Goal: Task Accomplishment & Management: Manage account settings

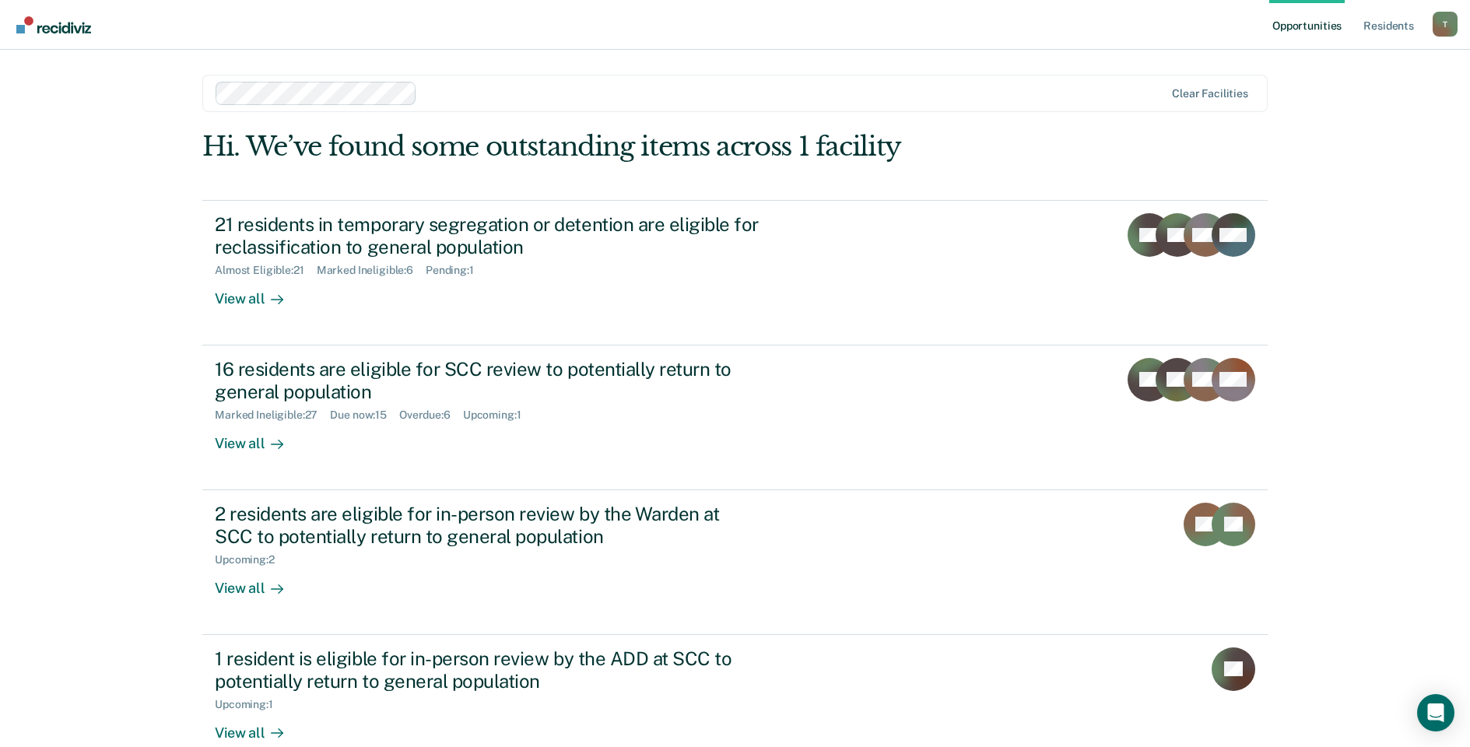
scroll to position [33, 0]
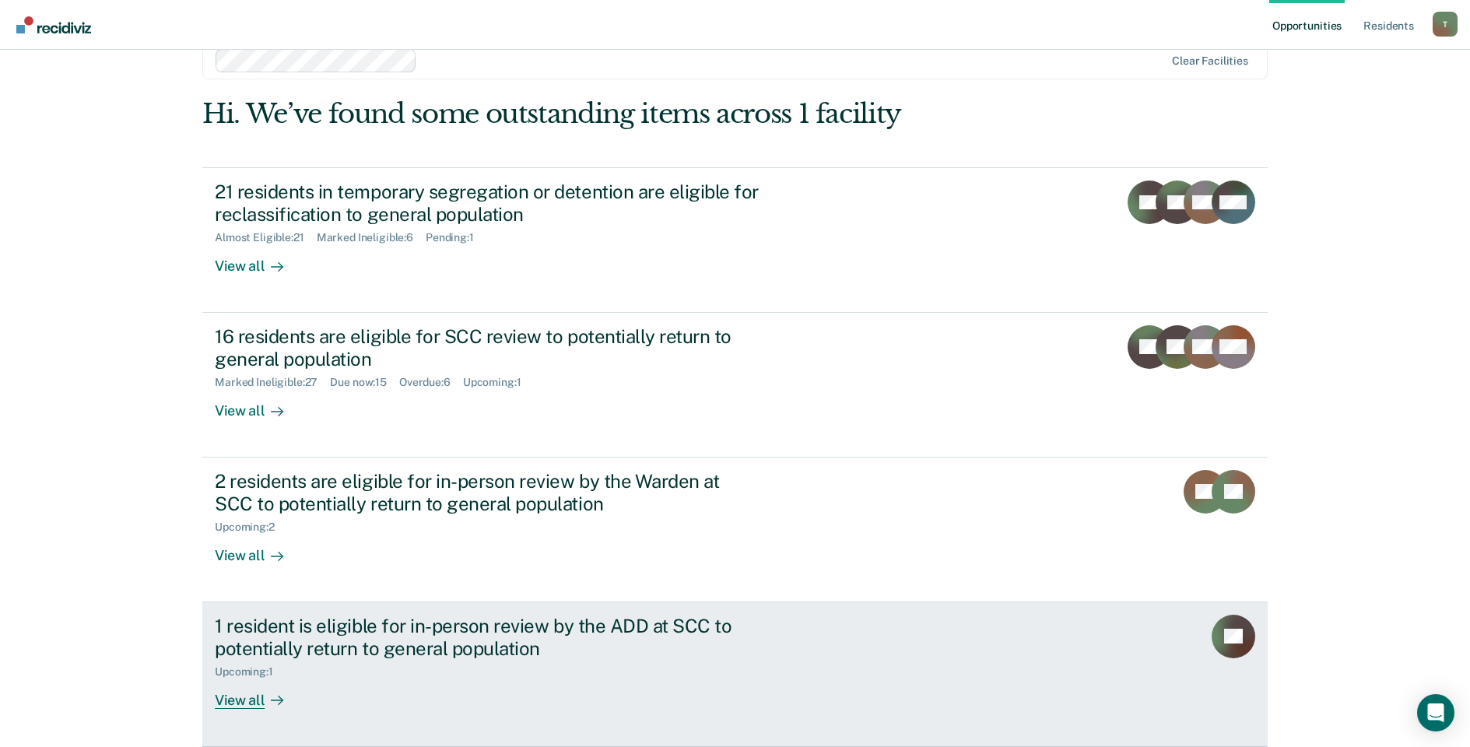
click at [427, 644] on div "1 resident is eligible for in-person review by the ADD at SCC to potentially re…" at bounding box center [488, 637] width 546 height 45
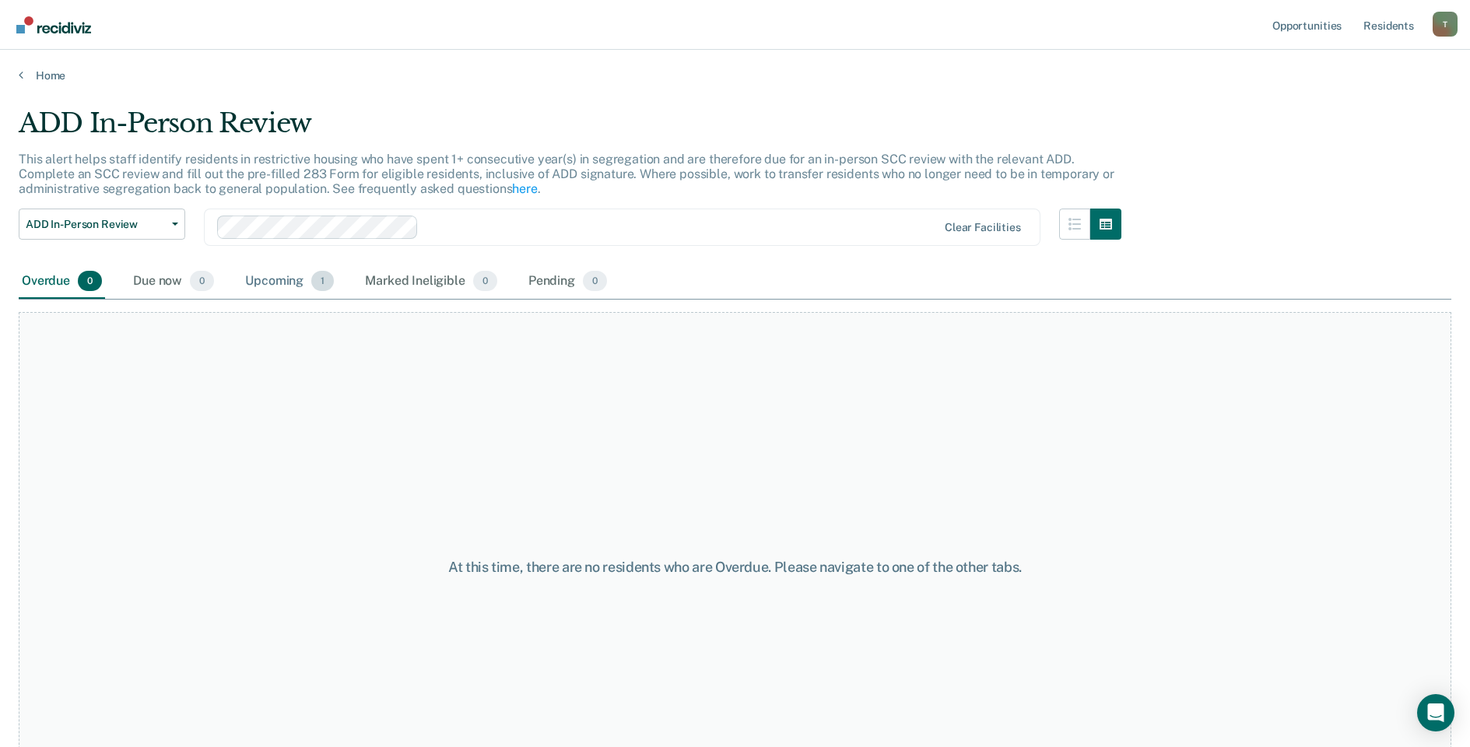
click at [275, 271] on div "Upcoming 1" at bounding box center [289, 282] width 95 height 34
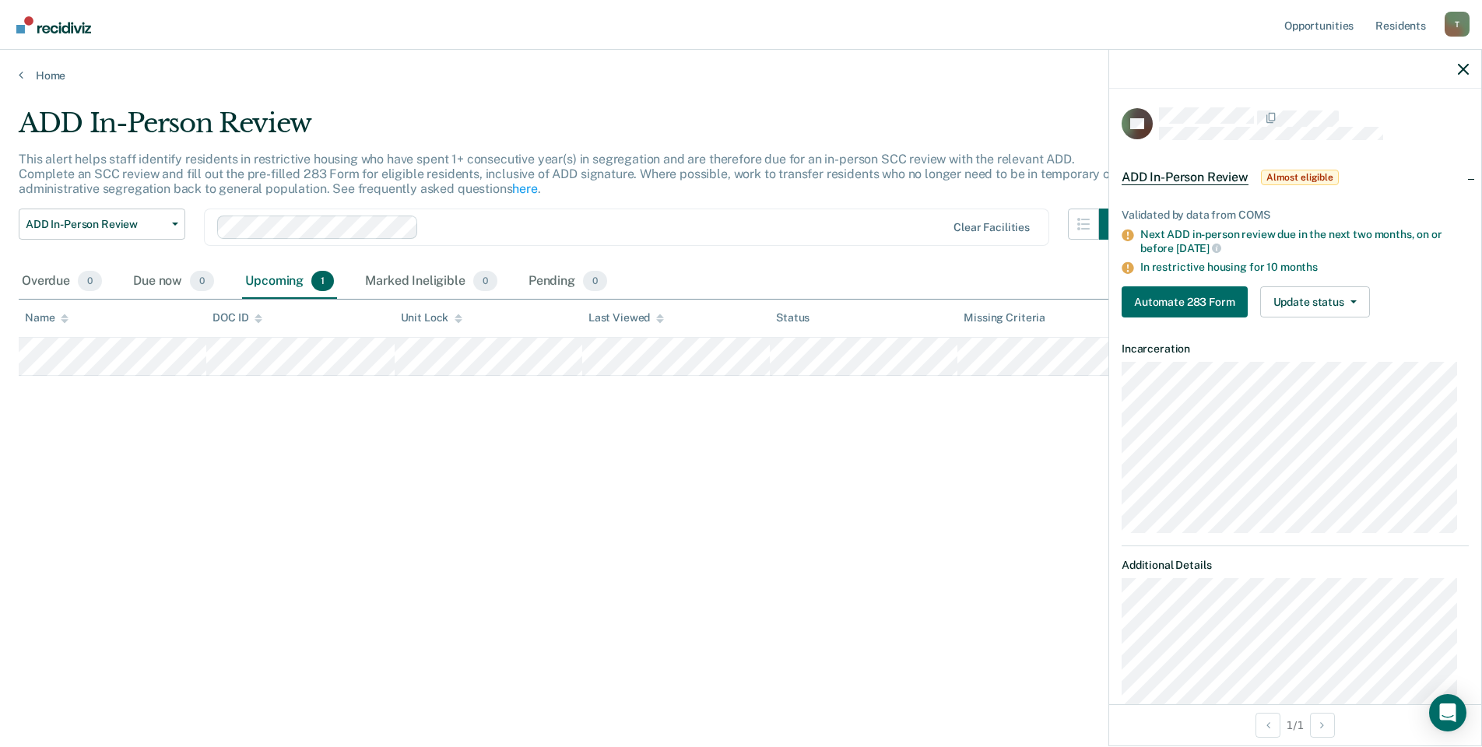
click at [716, 507] on div "ADD In-Person Review This alert helps staff identify residents in restrictive h…" at bounding box center [741, 368] width 1445 height 523
click at [62, 279] on div "Overdue 0" at bounding box center [62, 282] width 86 height 34
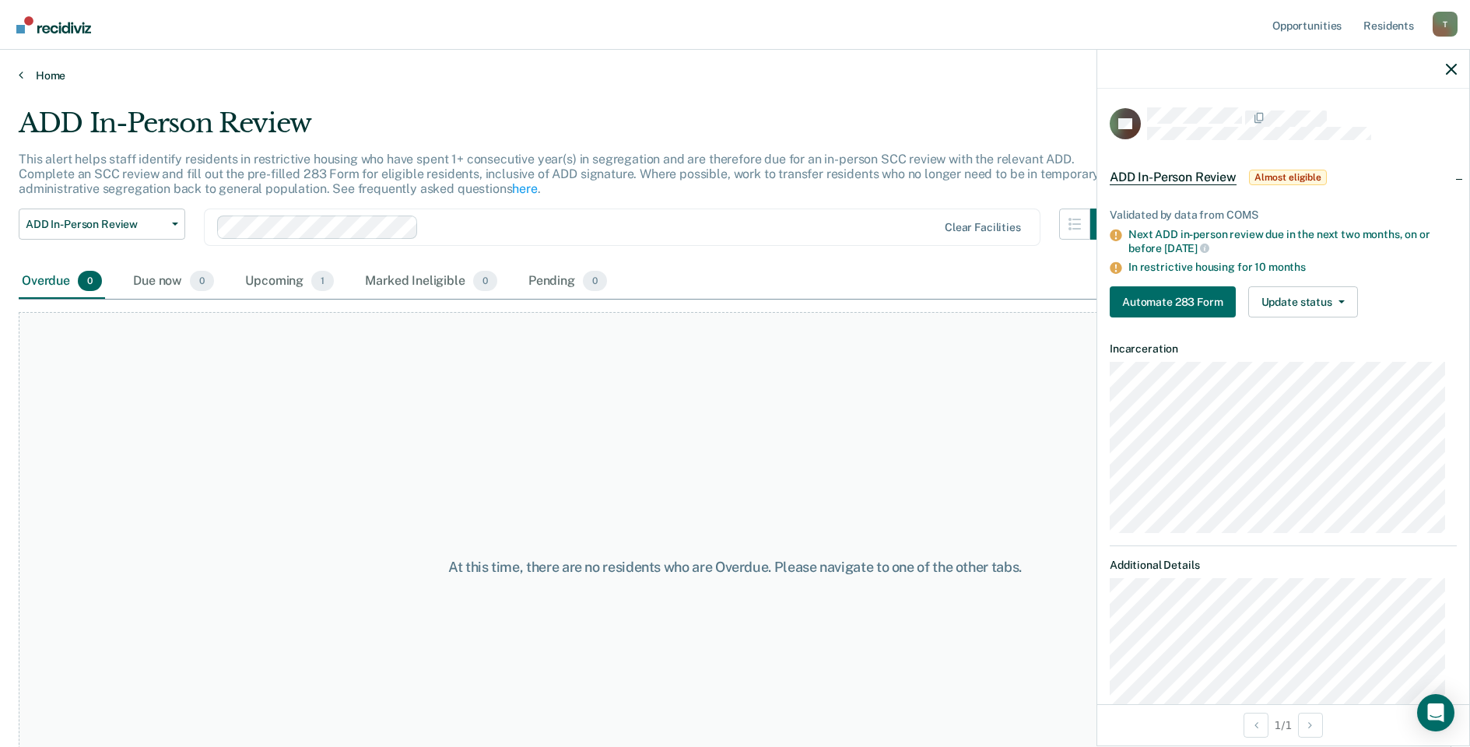
click at [22, 75] on icon at bounding box center [21, 74] width 5 height 12
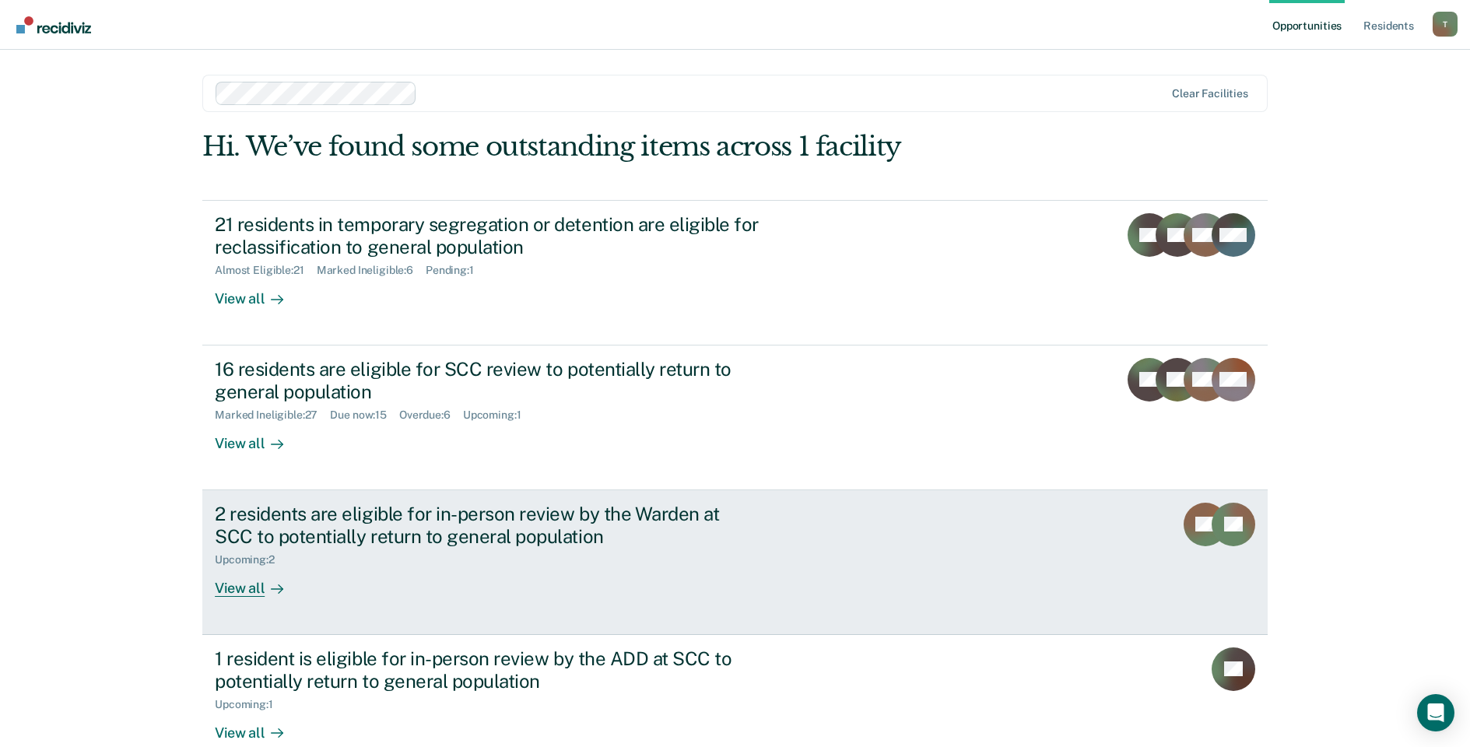
click at [497, 574] on div "2 residents are eligible for in-person review by the Warden at SCC to potential…" at bounding box center [507, 550] width 584 height 94
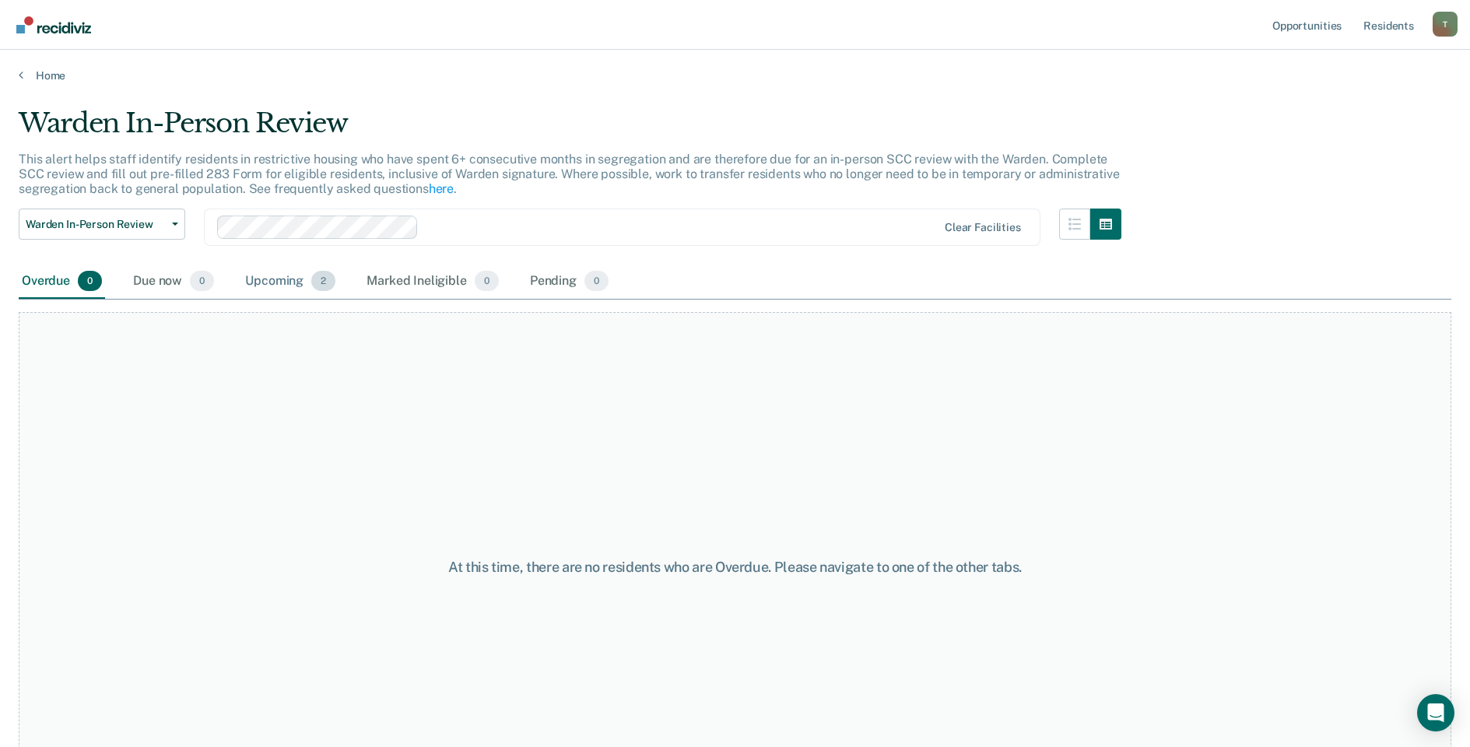
click at [269, 286] on div "Upcoming 2" at bounding box center [290, 282] width 97 height 34
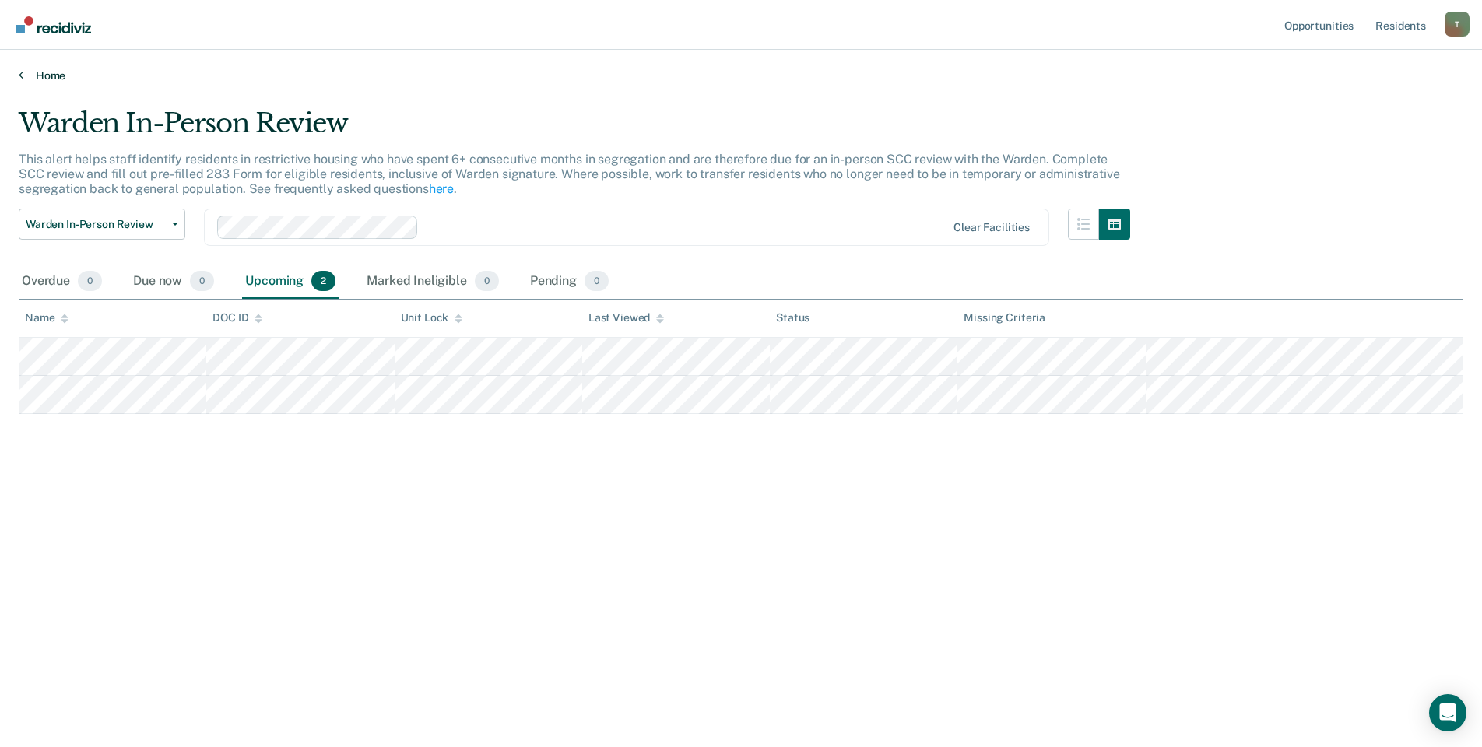
click at [47, 74] on link "Home" at bounding box center [741, 75] width 1445 height 14
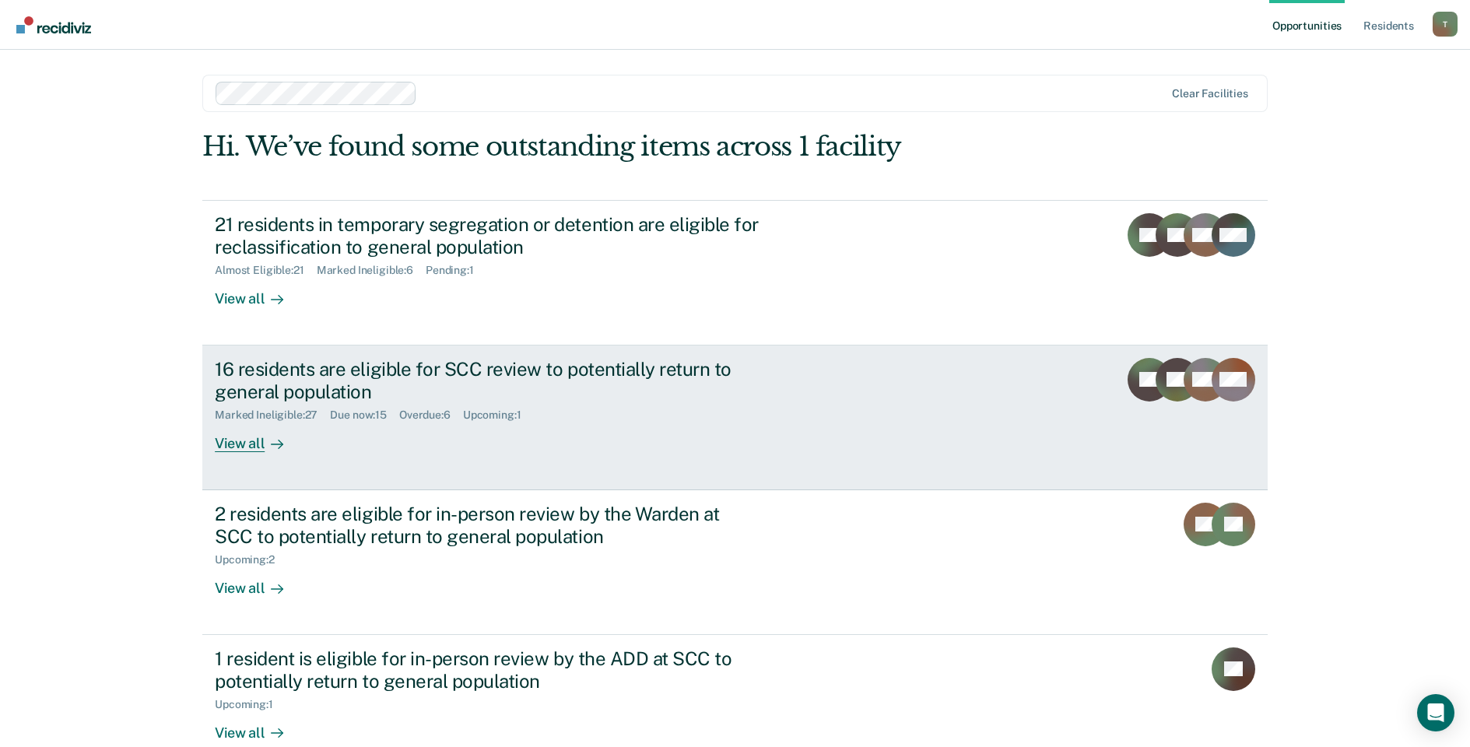
click at [362, 434] on div "16 residents are eligible for SCC review to potentially return to general popul…" at bounding box center [507, 405] width 584 height 94
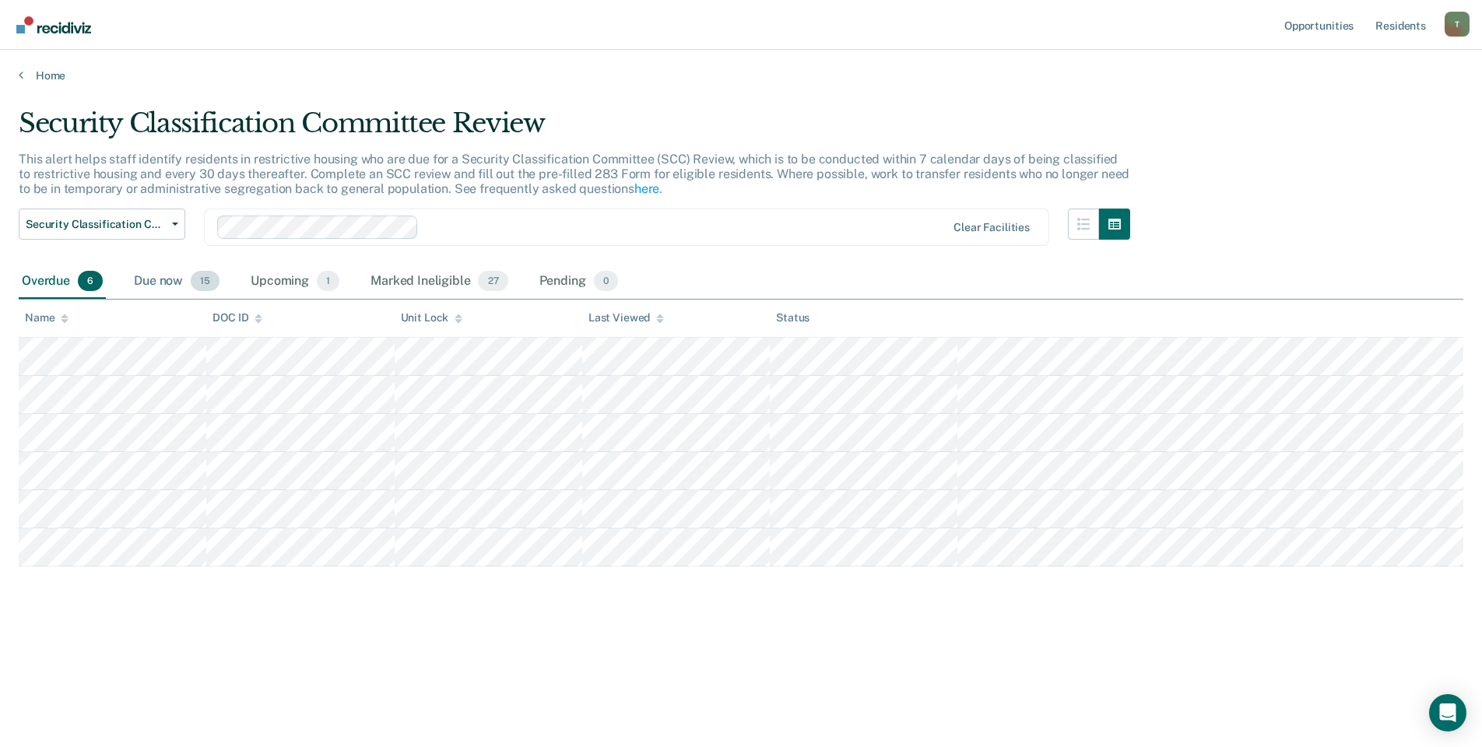
click at [167, 288] on div "Due now 15" at bounding box center [177, 282] width 92 height 34
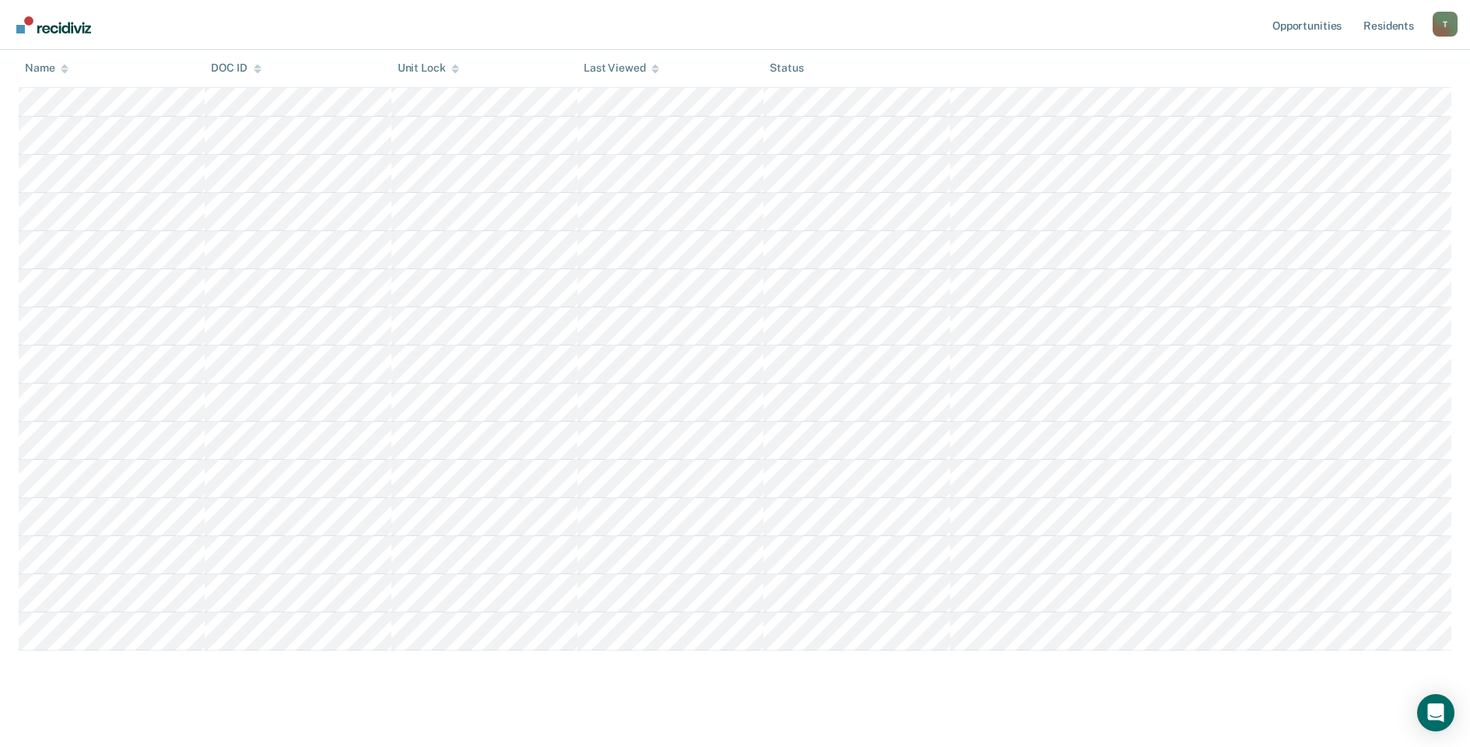
scroll to position [275, 0]
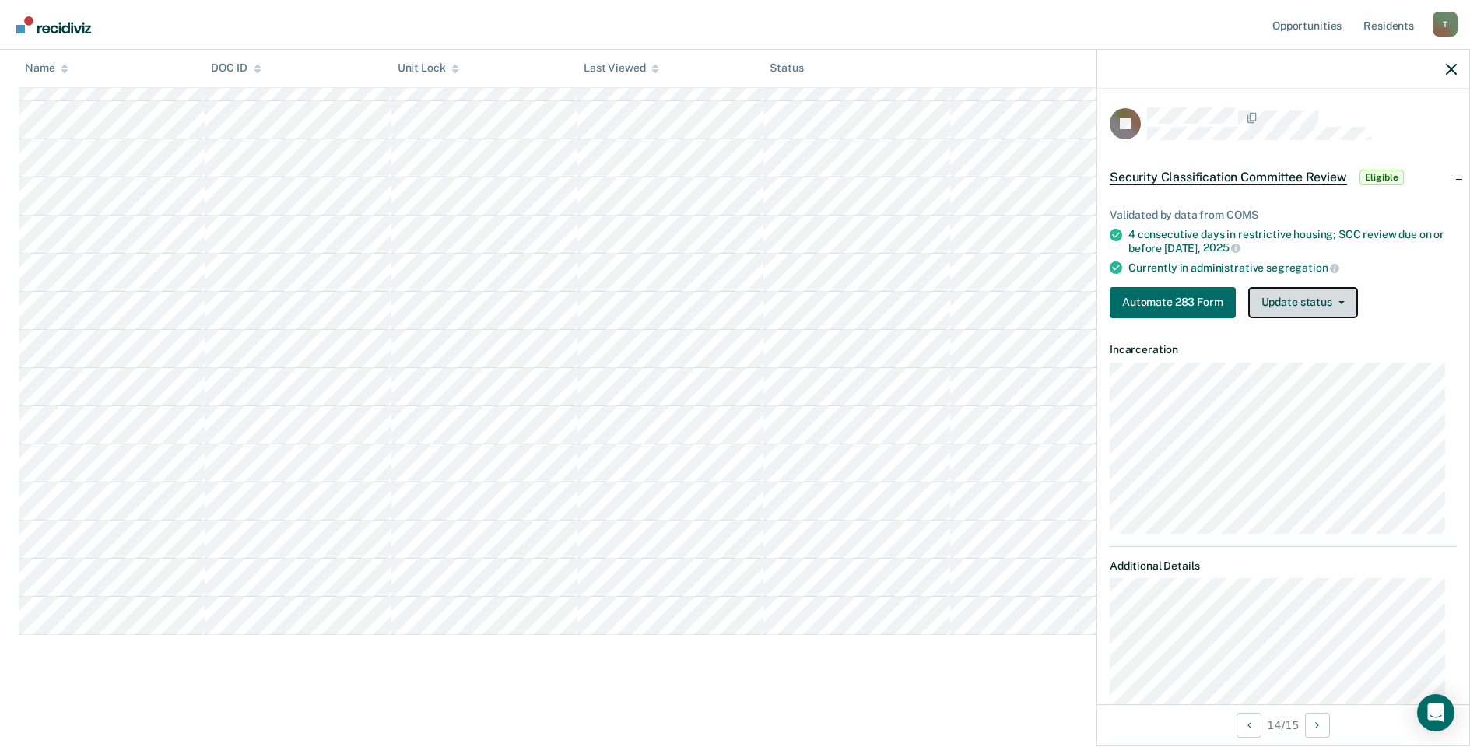
click at [1266, 305] on button "Update status" at bounding box center [1303, 302] width 110 height 31
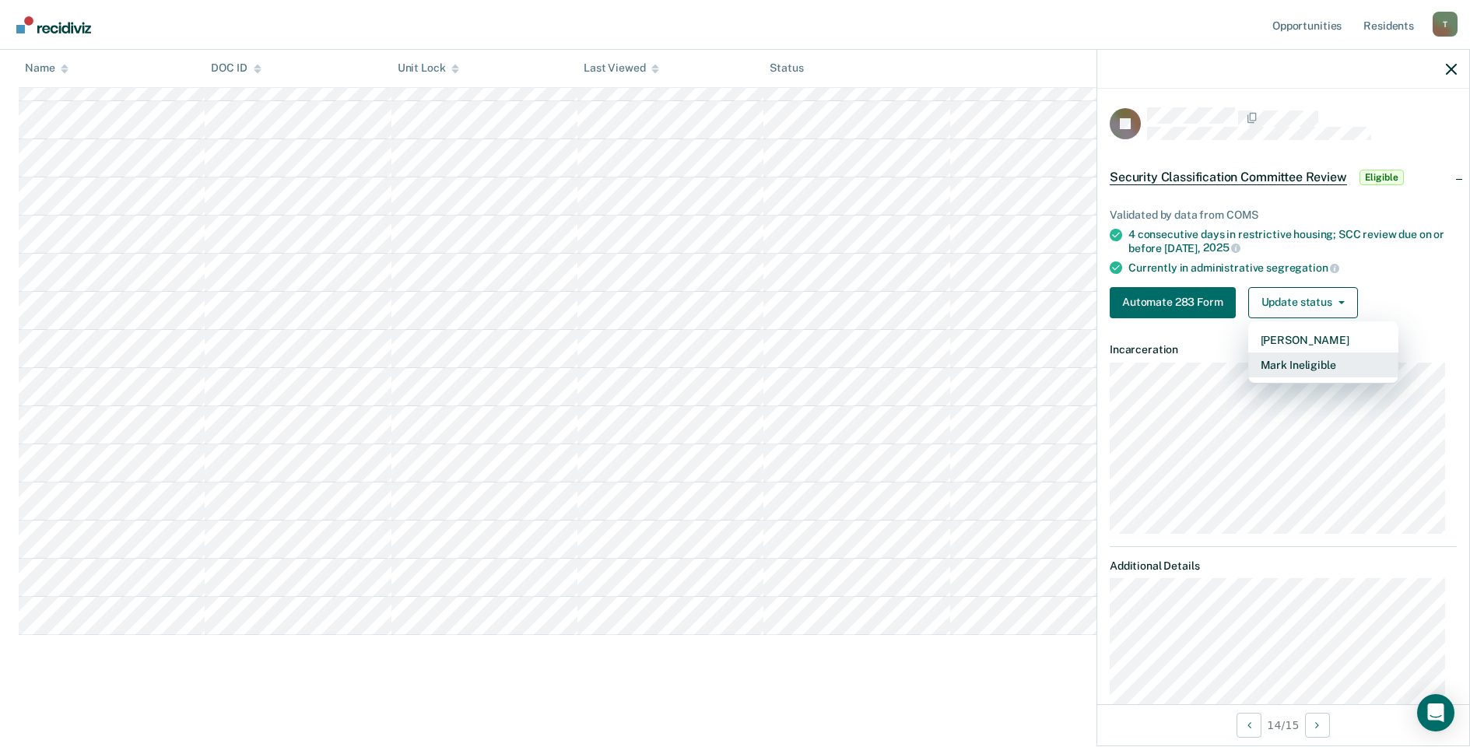
click at [1270, 366] on button "Mark Ineligible" at bounding box center [1323, 365] width 150 height 25
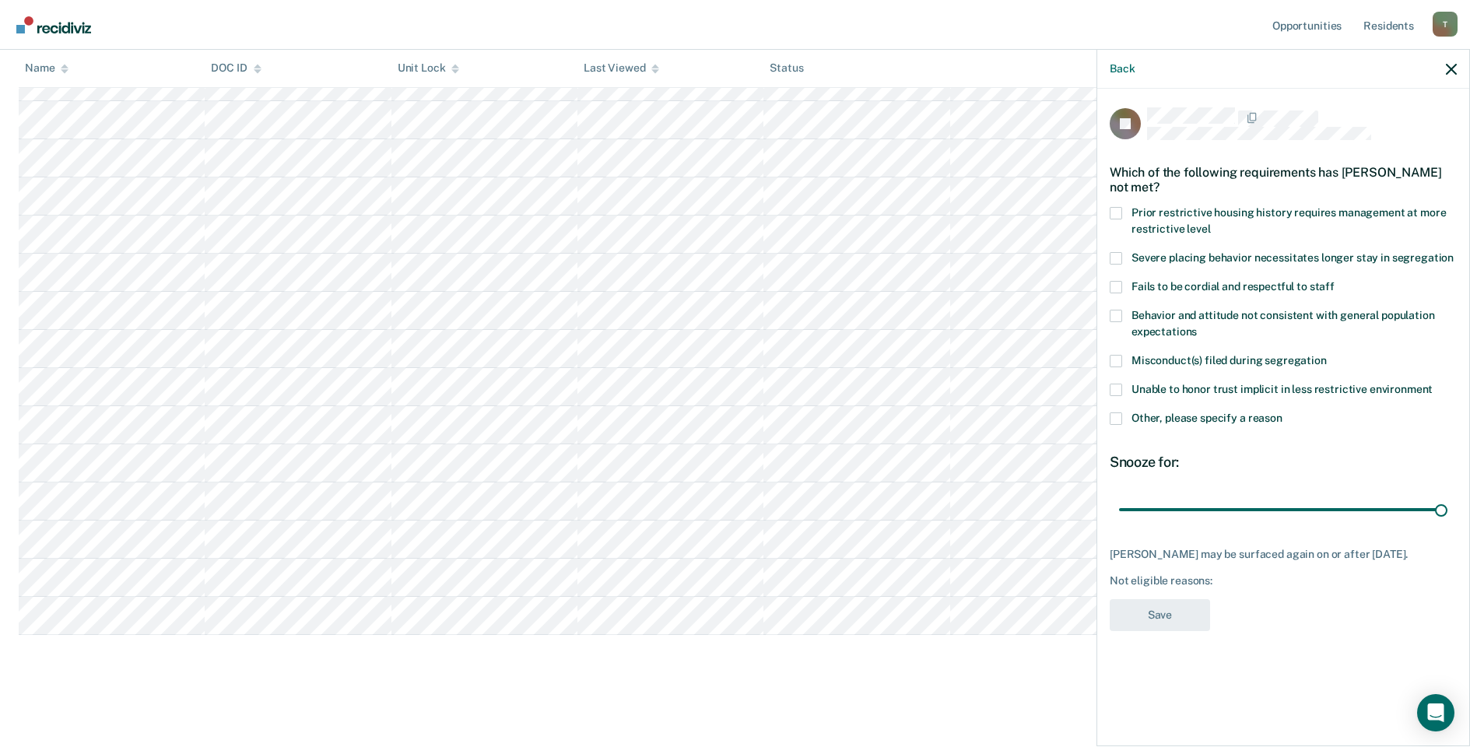
click at [1119, 418] on span at bounding box center [1116, 419] width 12 height 12
click at [1283, 413] on input "Other, please specify a reason" at bounding box center [1283, 413] width 0 height 0
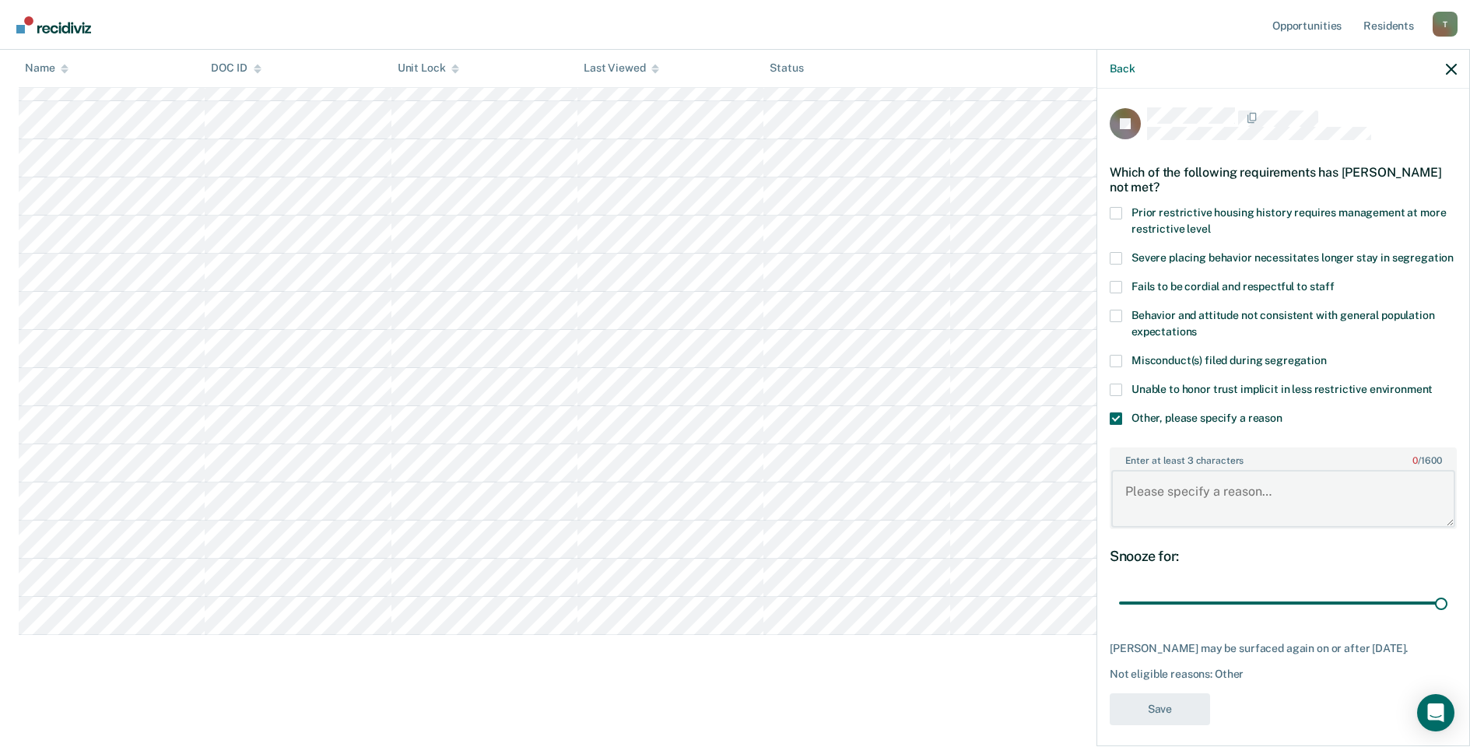
click at [1217, 498] on textarea "Enter at least 3 characters 0 / 1600" at bounding box center [1283, 499] width 344 height 58
type textarea "Releasing due to pulled misconduct."
click at [1135, 725] on button "Save" at bounding box center [1160, 709] width 100 height 32
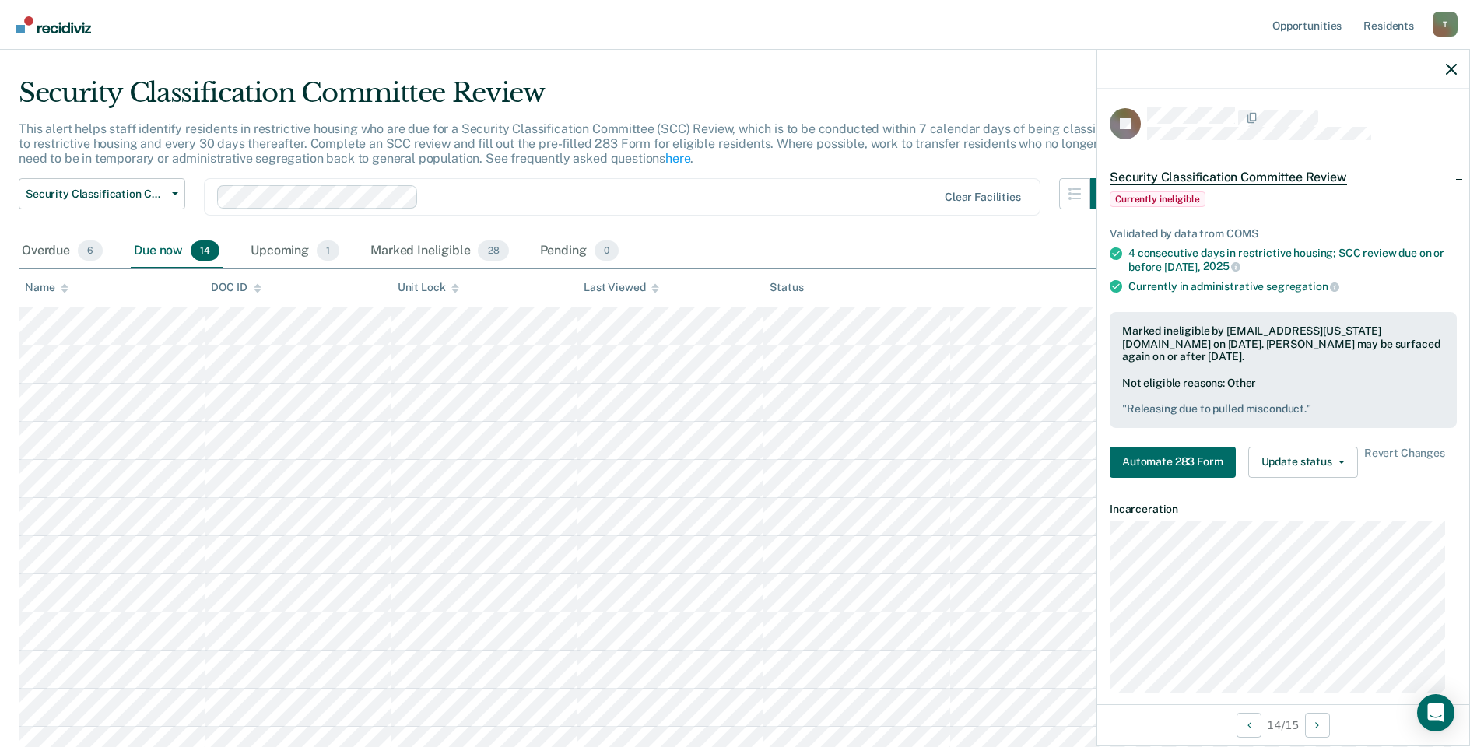
scroll to position [3, 0]
